Goal: Download file/media

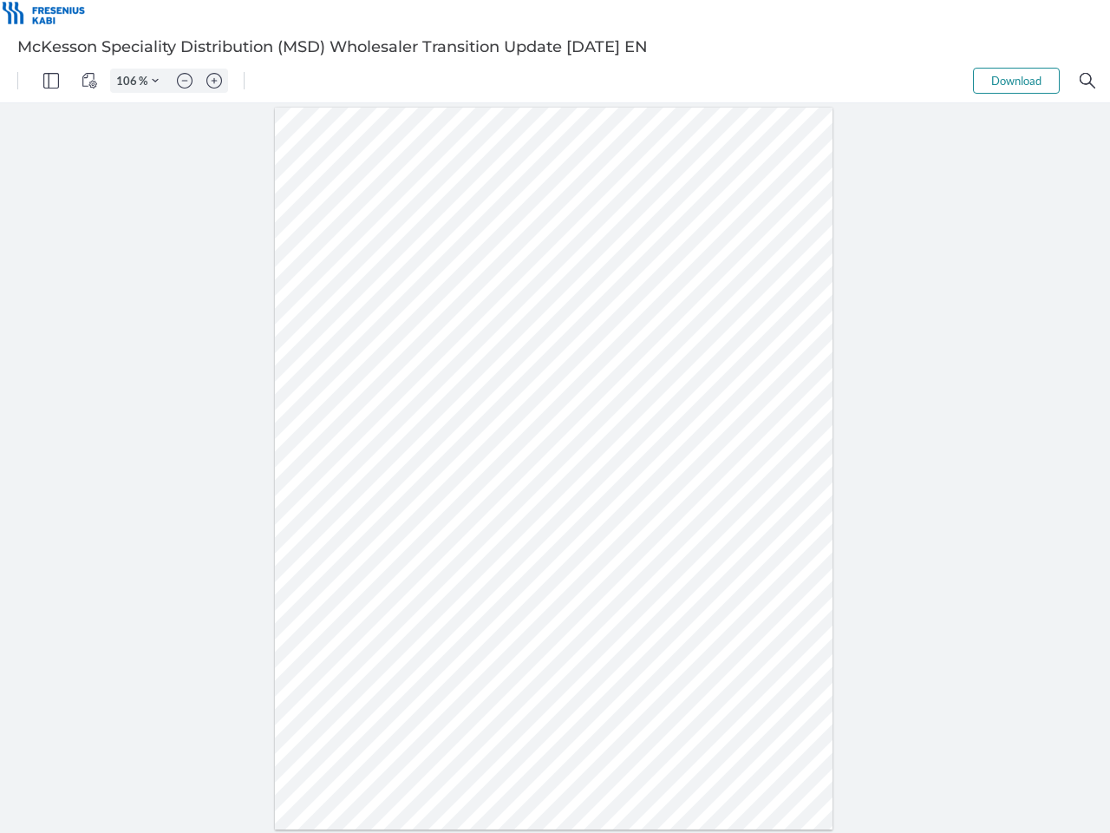
click at [51, 81] on img "Panel" at bounding box center [51, 81] width 16 height 16
click at [89, 81] on img "View Controls" at bounding box center [90, 81] width 16 height 16
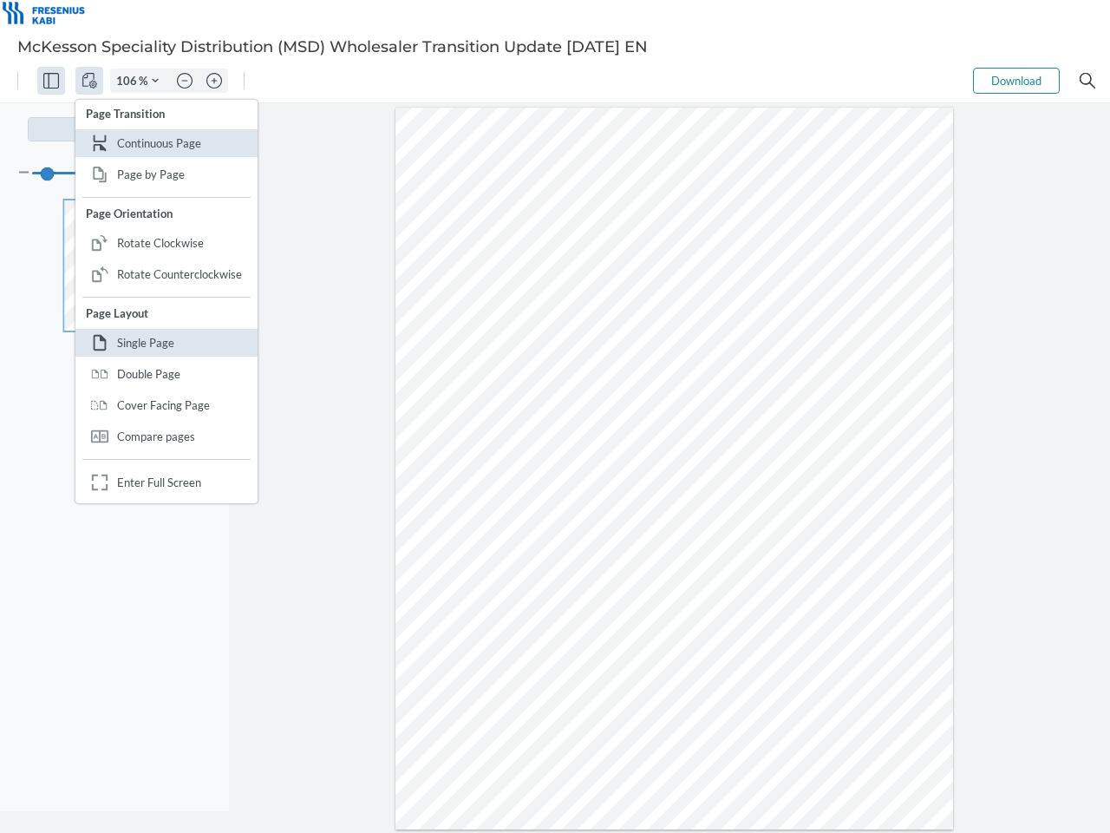
click at [129, 81] on input "106" at bounding box center [125, 81] width 28 height 16
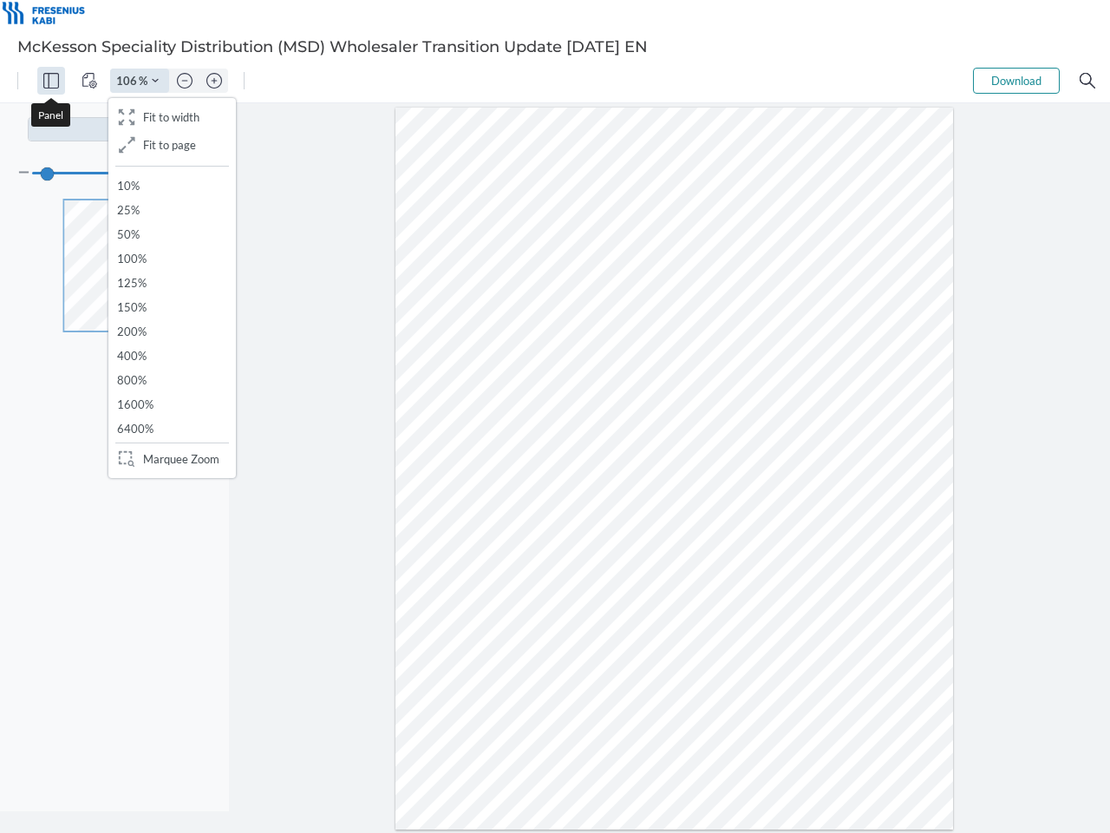
click at [155, 81] on img "Zoom Controls" at bounding box center [155, 80] width 7 height 7
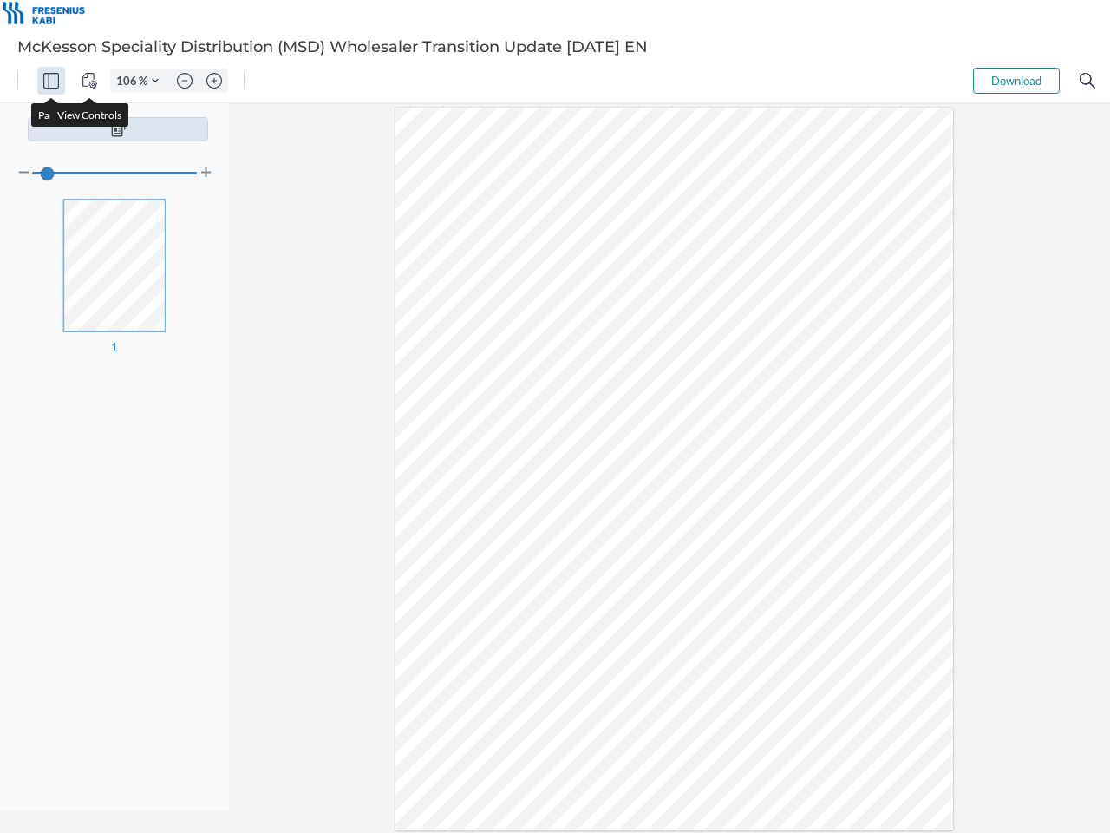
click at [185, 81] on img "Zoom out" at bounding box center [185, 81] width 16 height 16
click at [214, 81] on img "Zoom in" at bounding box center [214, 81] width 16 height 16
type input "106"
click at [1016, 81] on button "Download" at bounding box center [1016, 81] width 87 height 26
click at [1087, 81] on img "Search" at bounding box center [1088, 81] width 16 height 16
